Goal: Check status

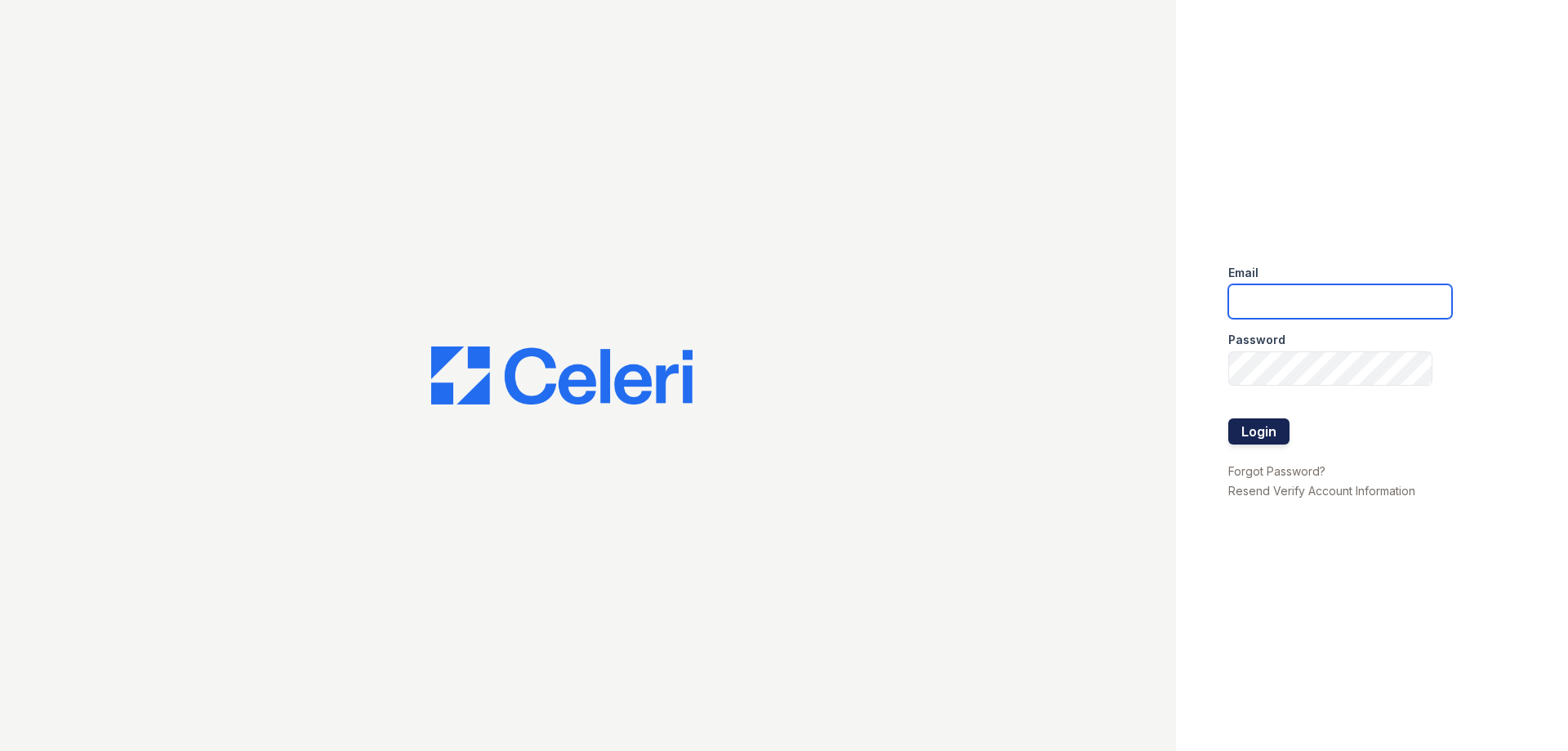
type input "[EMAIL_ADDRESS][DOMAIN_NAME]"
click at [1267, 419] on button "Login" at bounding box center [1259, 431] width 61 height 26
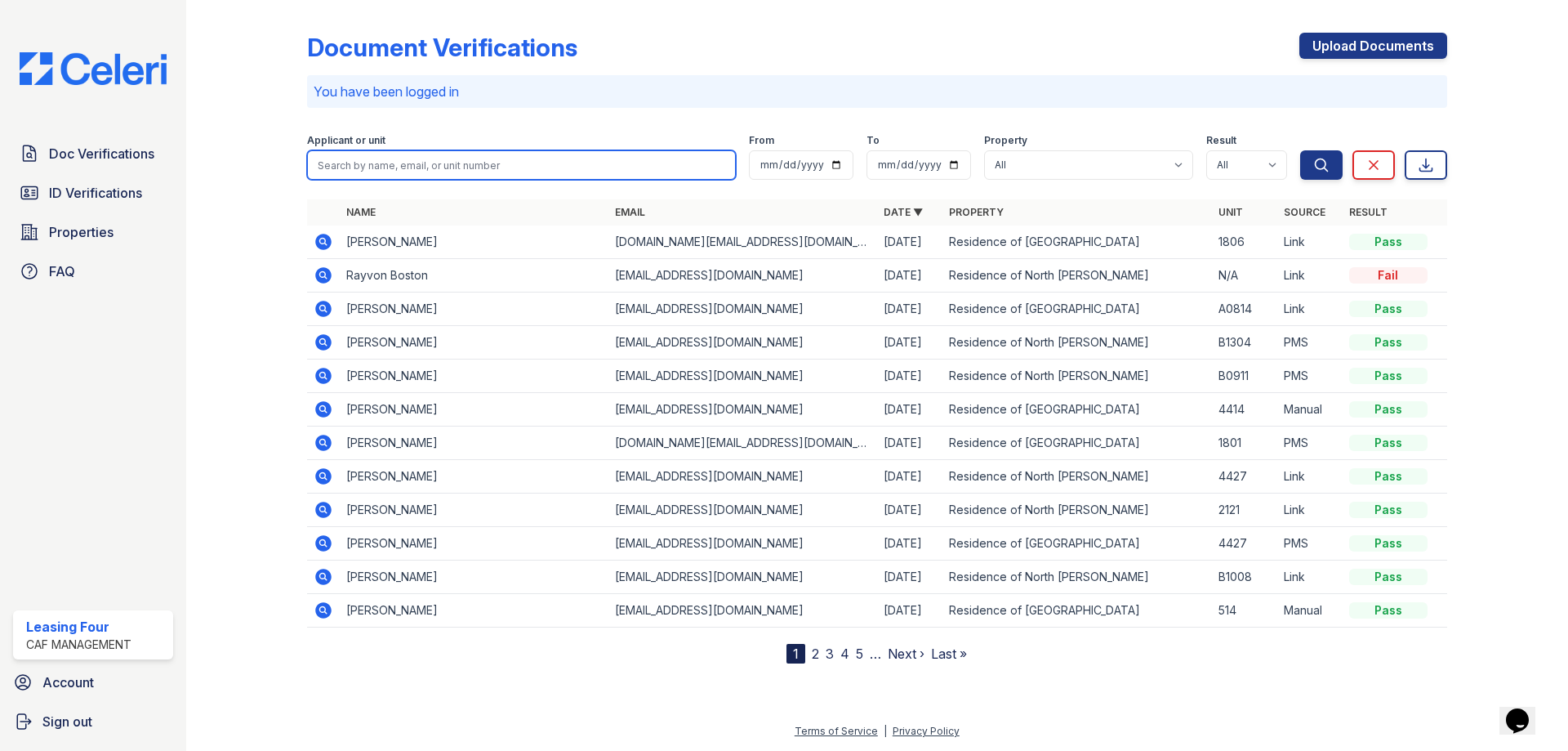
click at [455, 172] on input "search" at bounding box center [521, 165] width 429 height 30
type input "Jose nino"
click at [1300, 151] on button "Search" at bounding box center [1321, 165] width 42 height 30
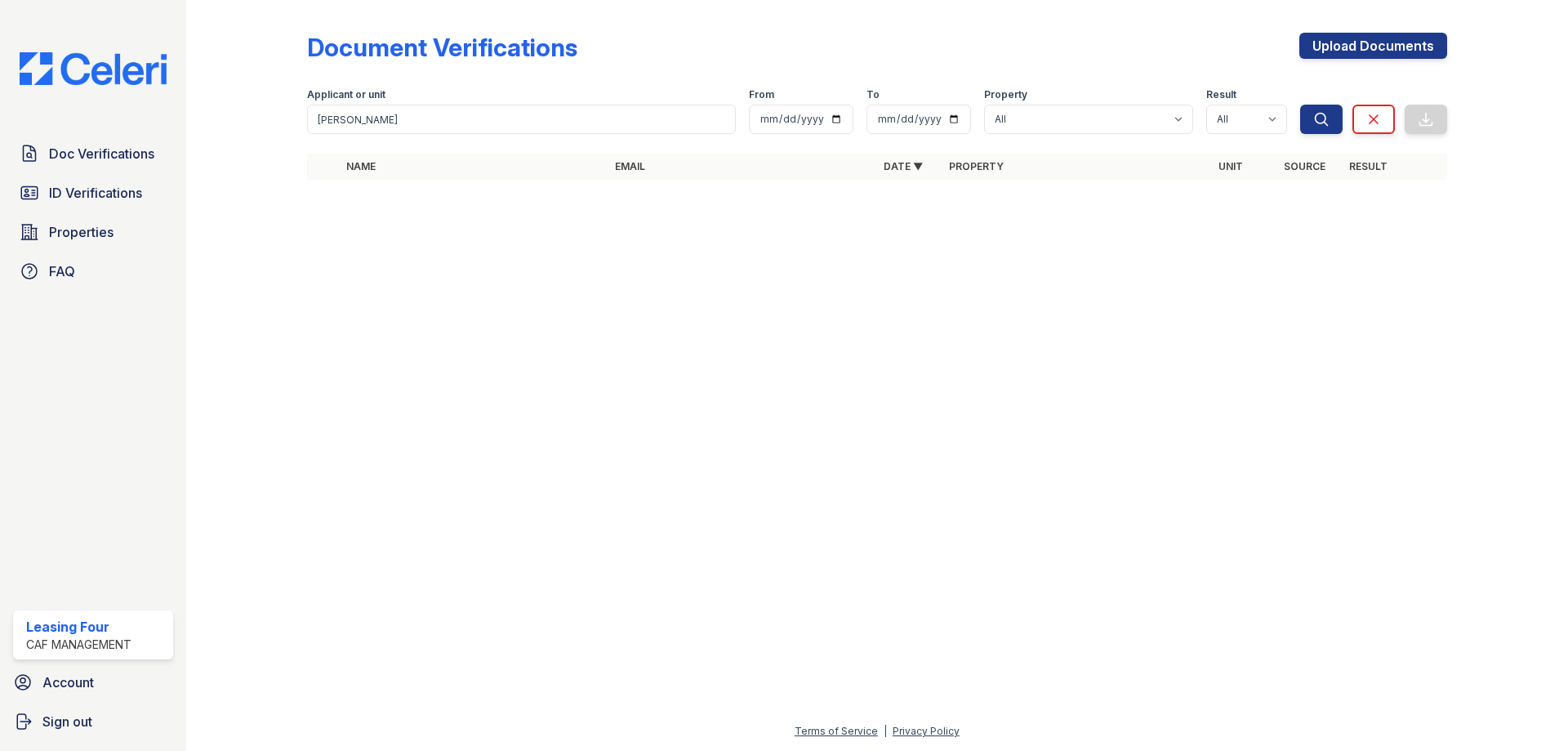
click at [425, 99] on div "Applicant or unit" at bounding box center [521, 96] width 429 height 16
click at [416, 116] on input "Jose nino" at bounding box center [521, 119] width 429 height 30
click at [572, 277] on div at bounding box center [877, 471] width 1330 height 499
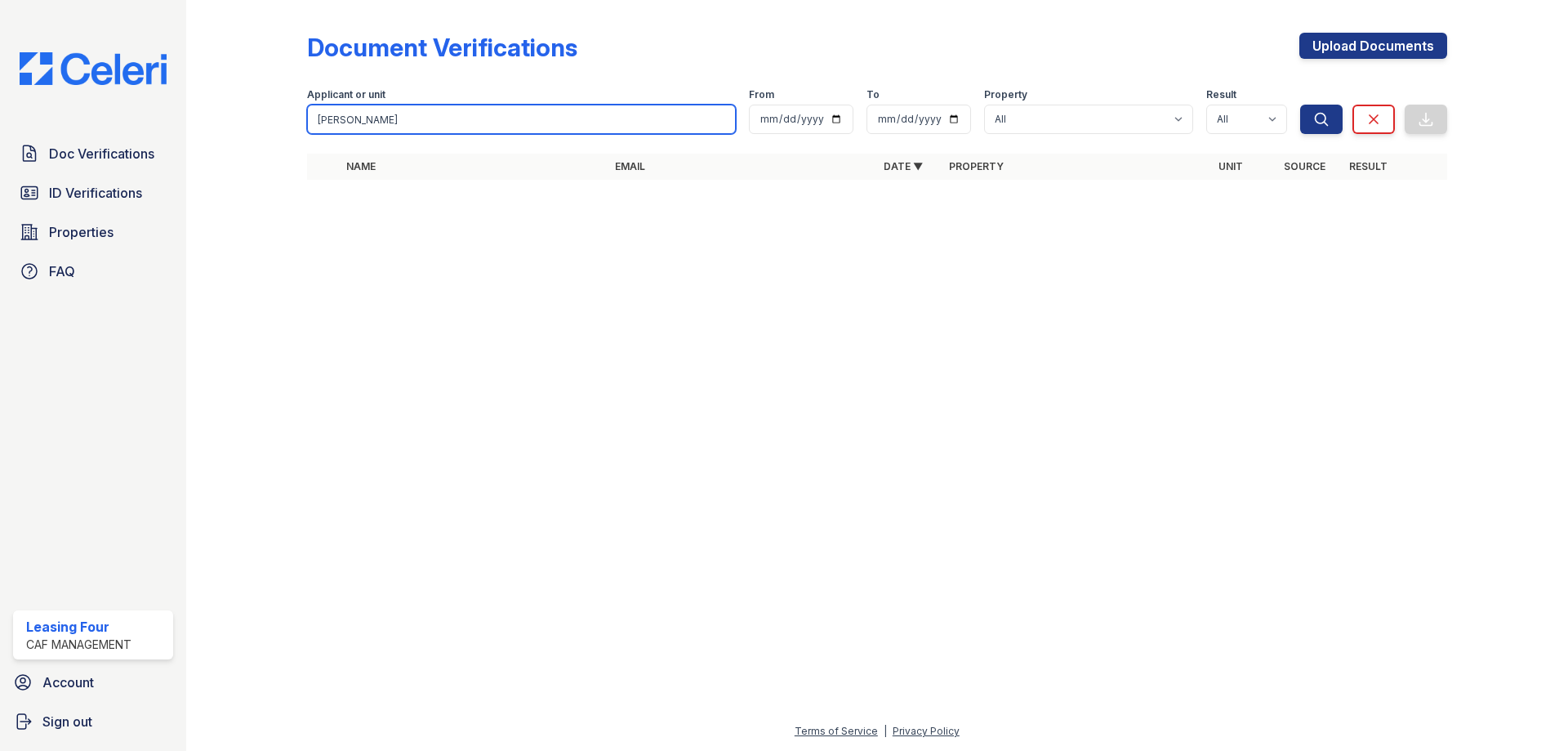
click at [721, 121] on input "Jose nino" at bounding box center [521, 119] width 429 height 30
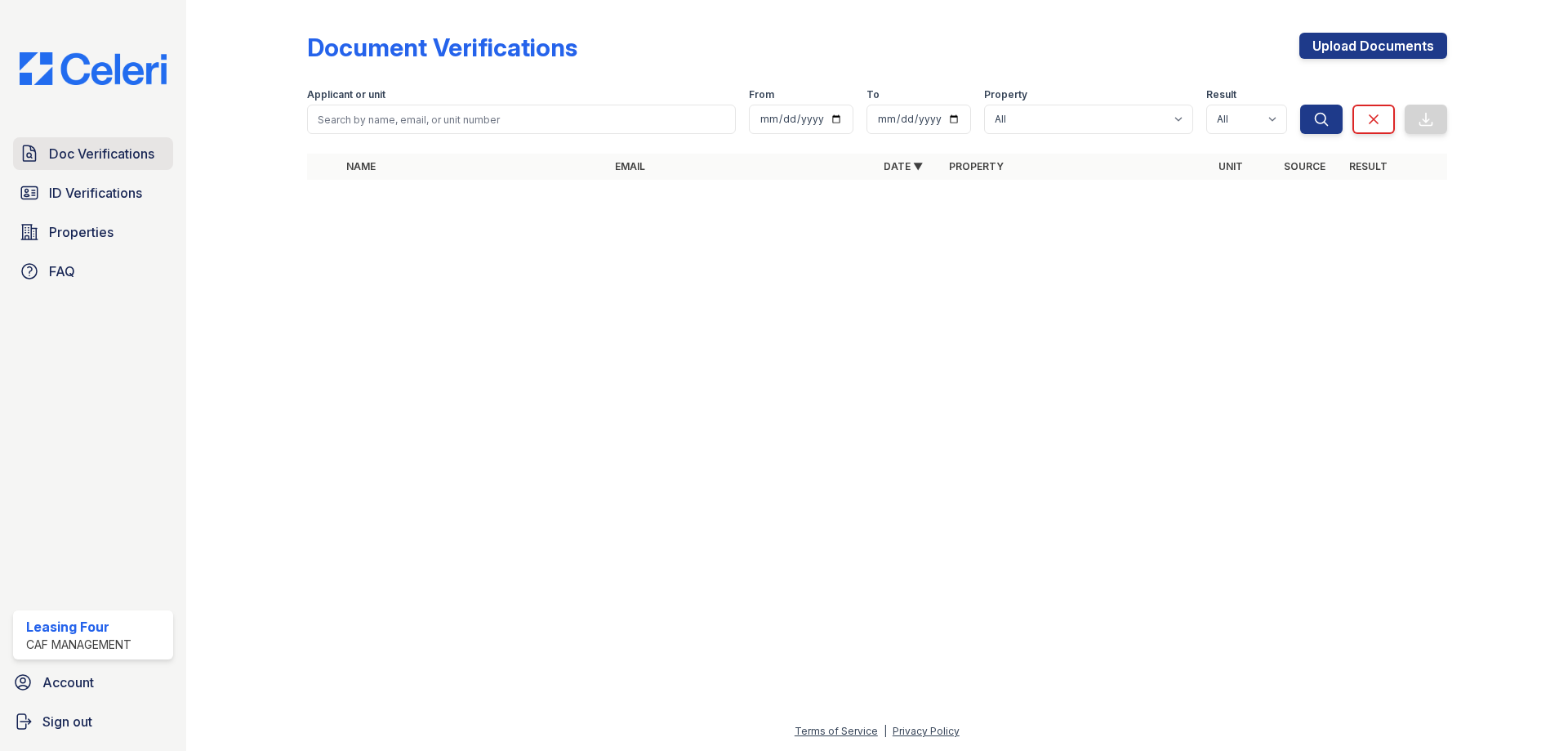
click at [76, 152] on span "Doc Verifications" at bounding box center [102, 153] width 106 height 20
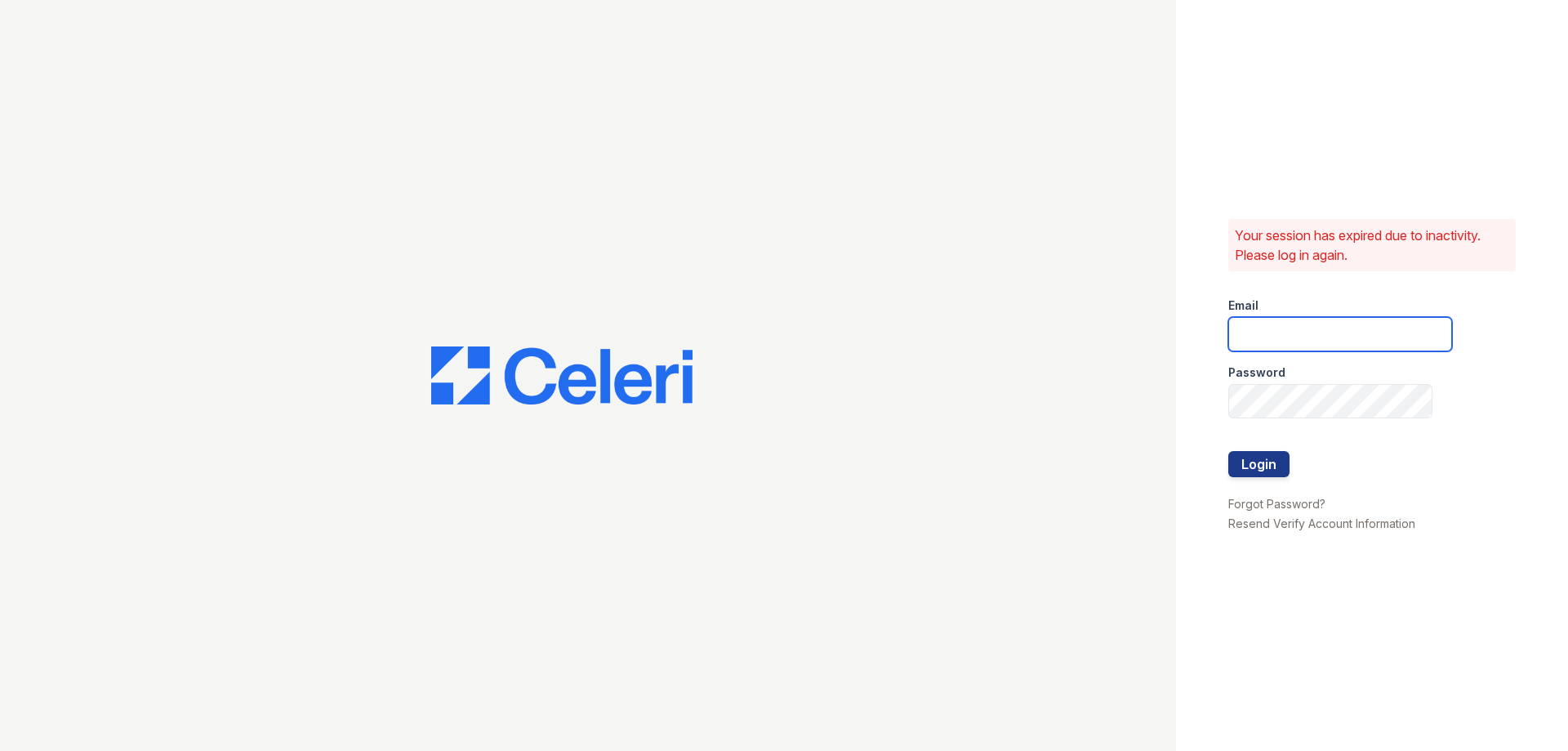
type input "[EMAIL_ADDRESS][DOMAIN_NAME]"
click at [1280, 470] on button "Login" at bounding box center [1259, 463] width 61 height 26
